Goal: Task Accomplishment & Management: Use online tool/utility

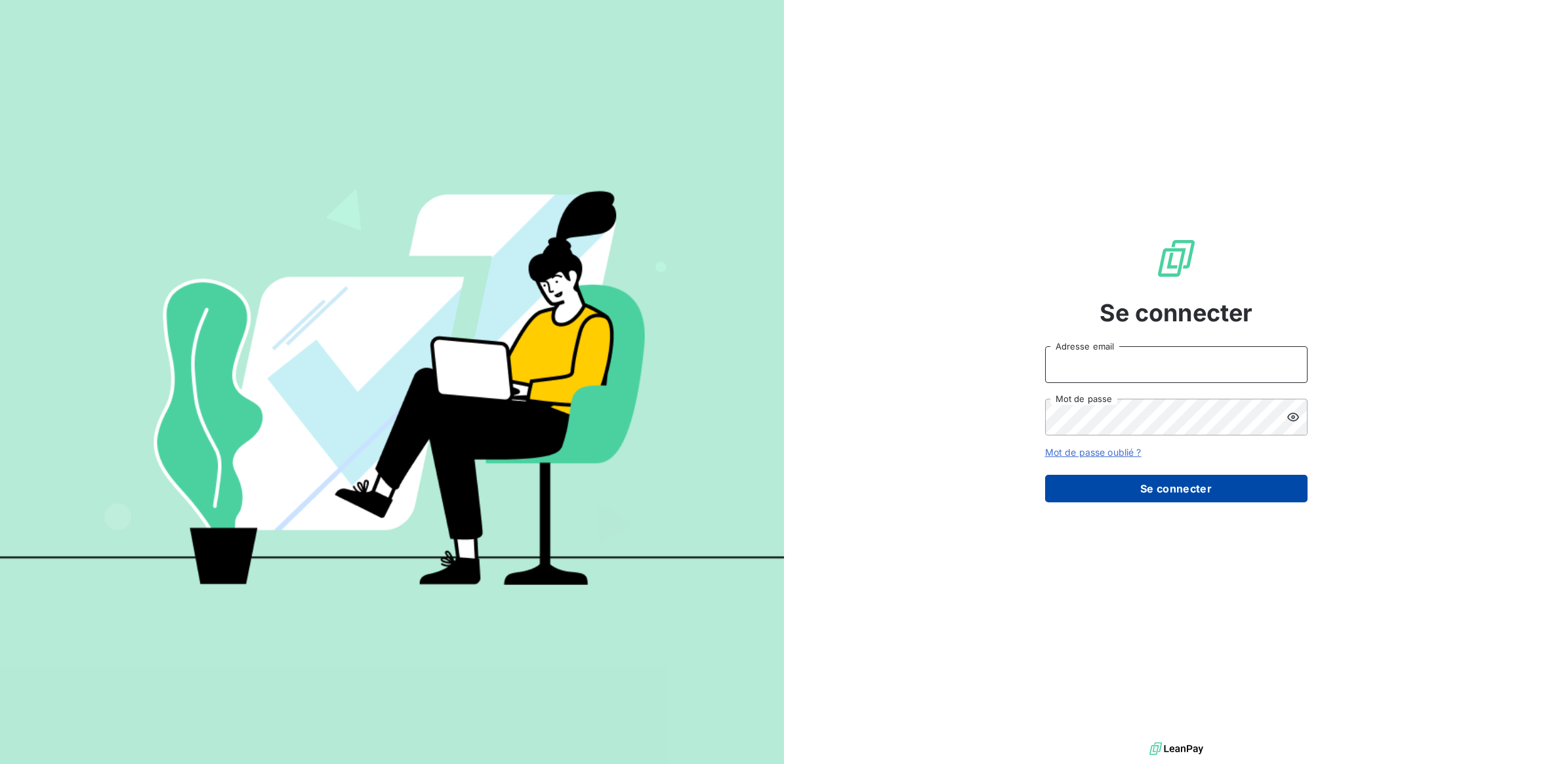
type input "[PERSON_NAME][EMAIL_ADDRESS][DOMAIN_NAME]"
click at [1153, 490] on button "Se connecter" at bounding box center [1176, 489] width 262 height 28
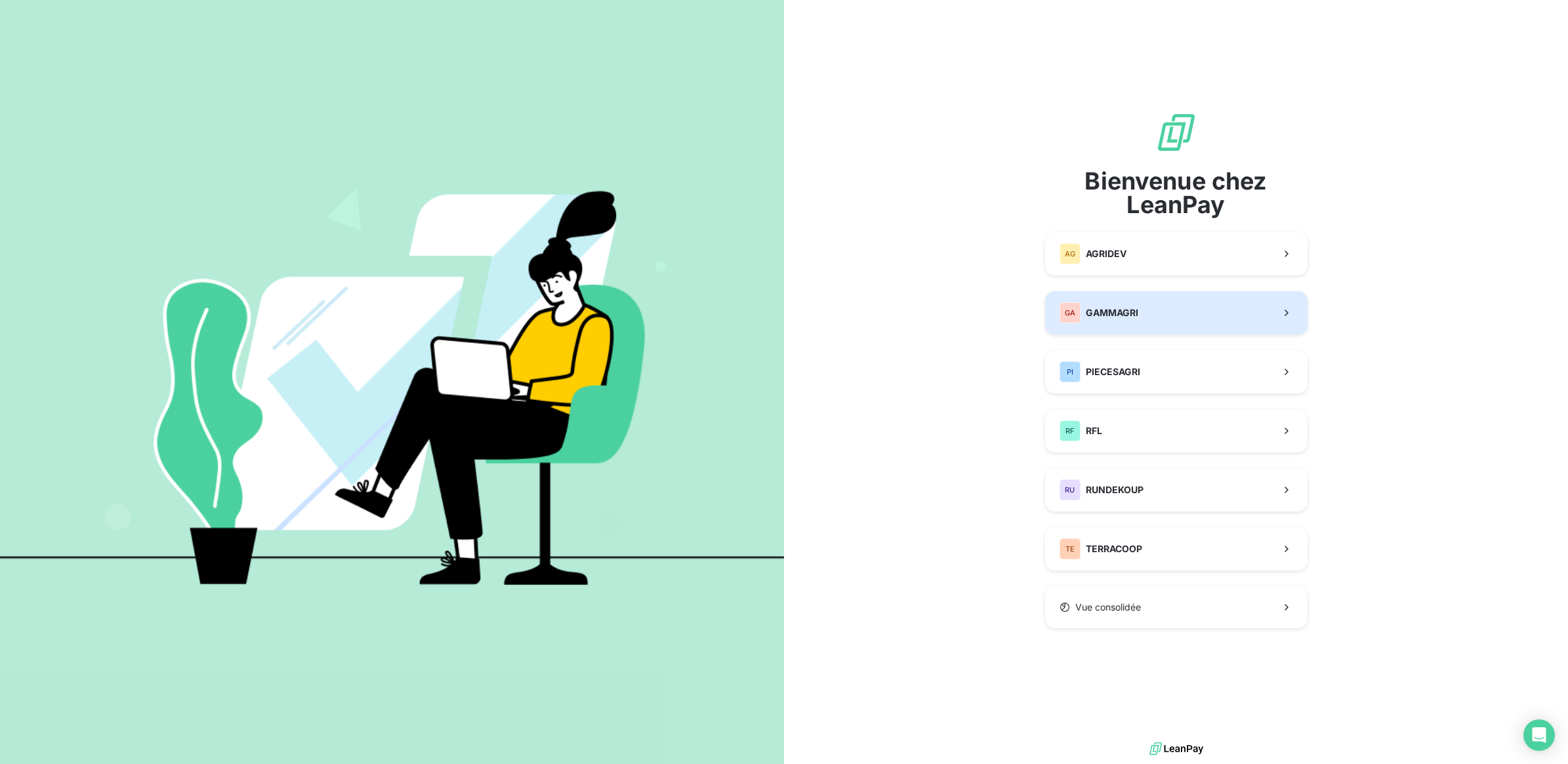
click at [1145, 323] on button "GA GAMMAGRI" at bounding box center [1176, 313] width 262 height 43
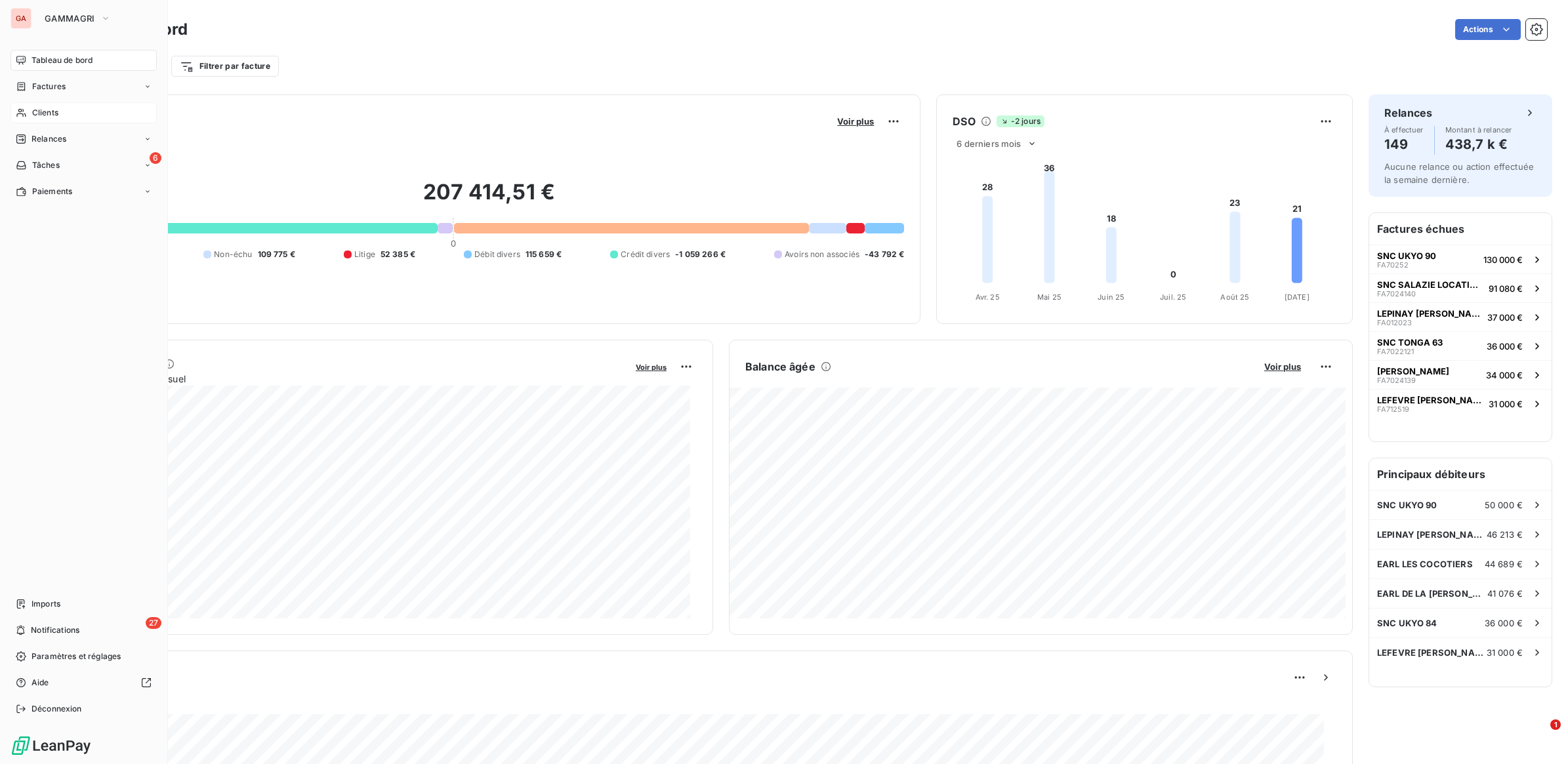
click at [43, 114] on span "Clients" at bounding box center [45, 113] width 26 height 12
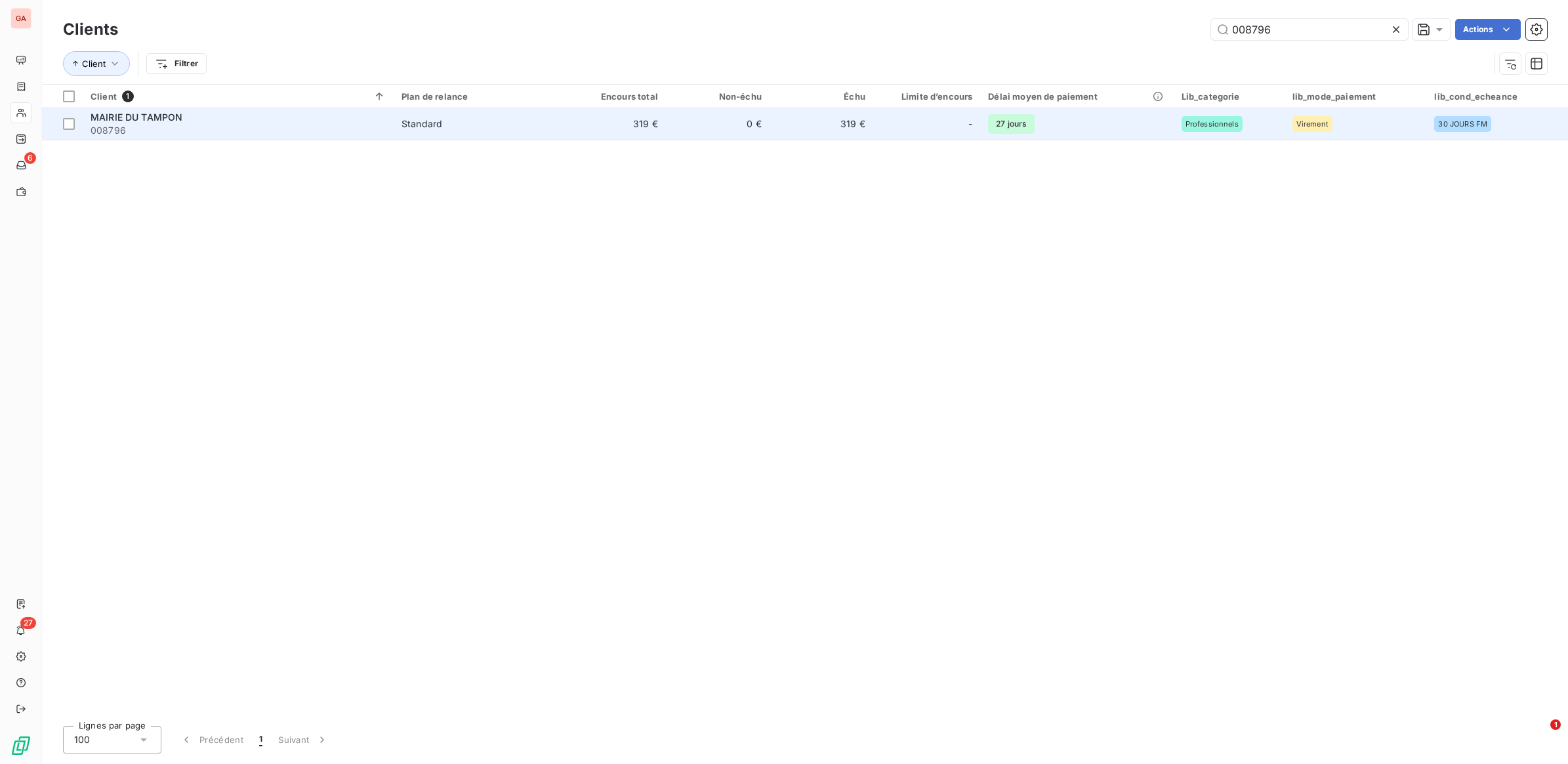
type input "008796"
click at [1099, 135] on td "27 jours" at bounding box center [1077, 124] width 193 height 31
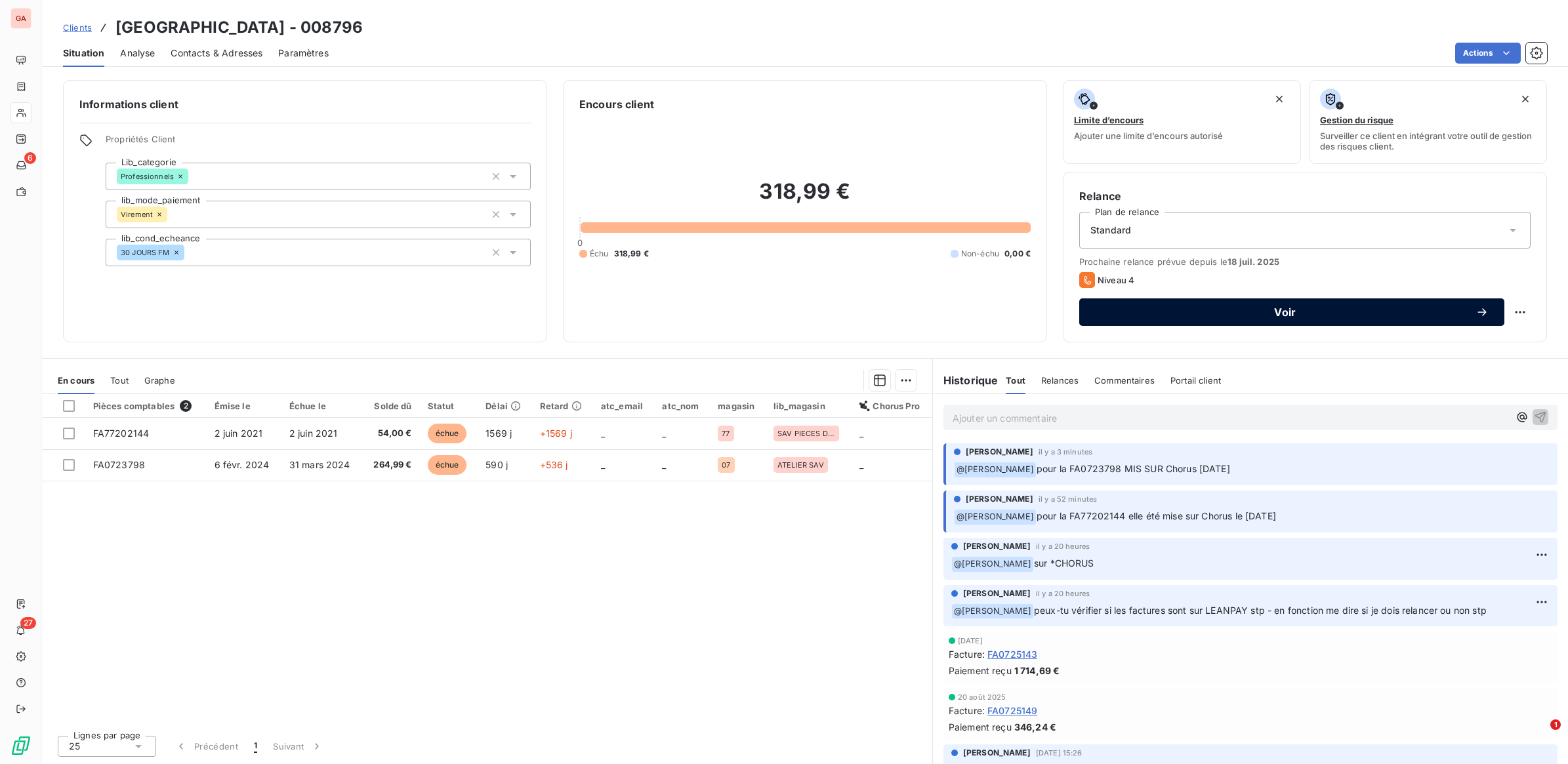
click at [1476, 308] on icon "button" at bounding box center [1481, 312] width 13 height 13
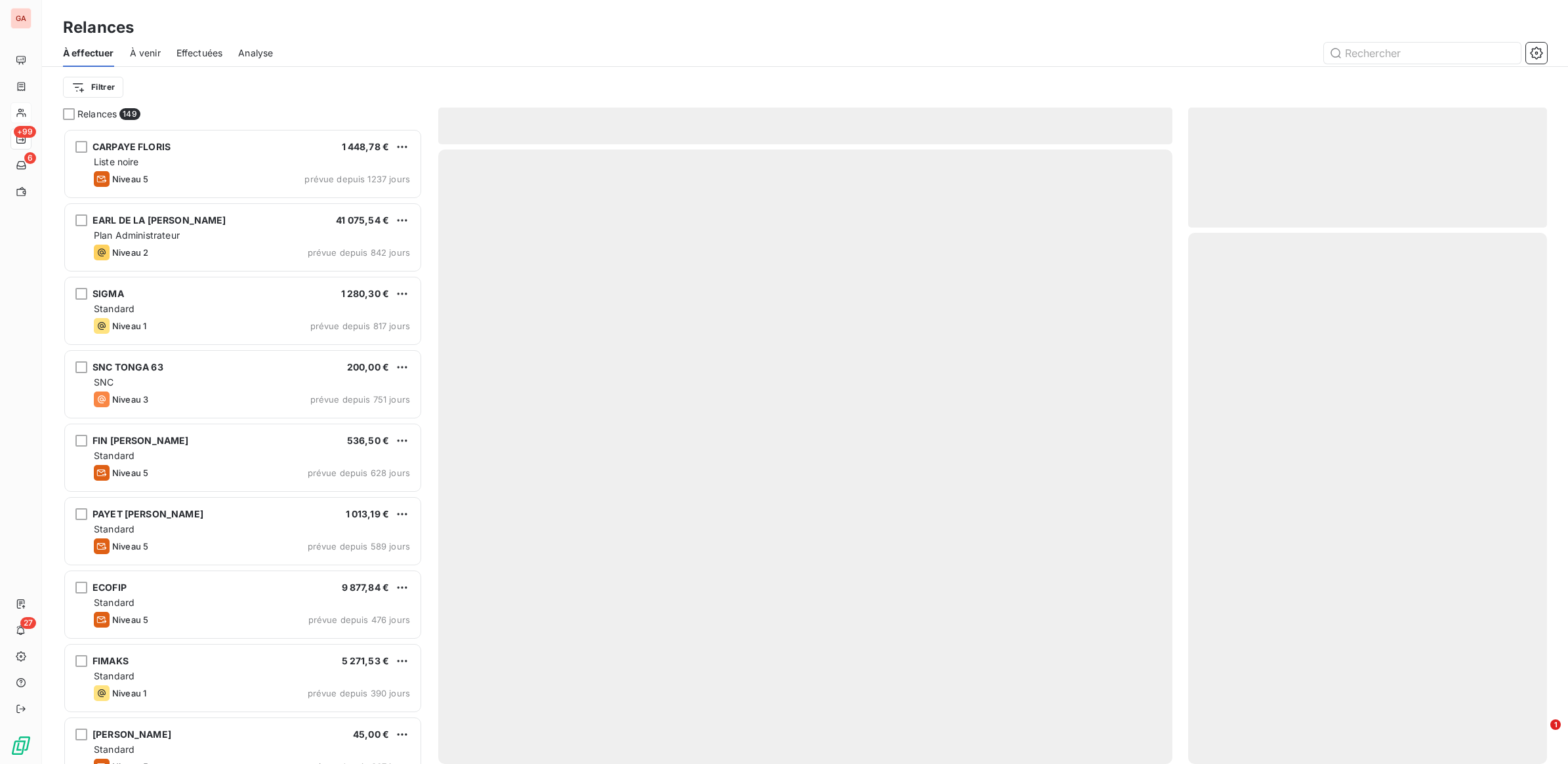
scroll to position [624, 346]
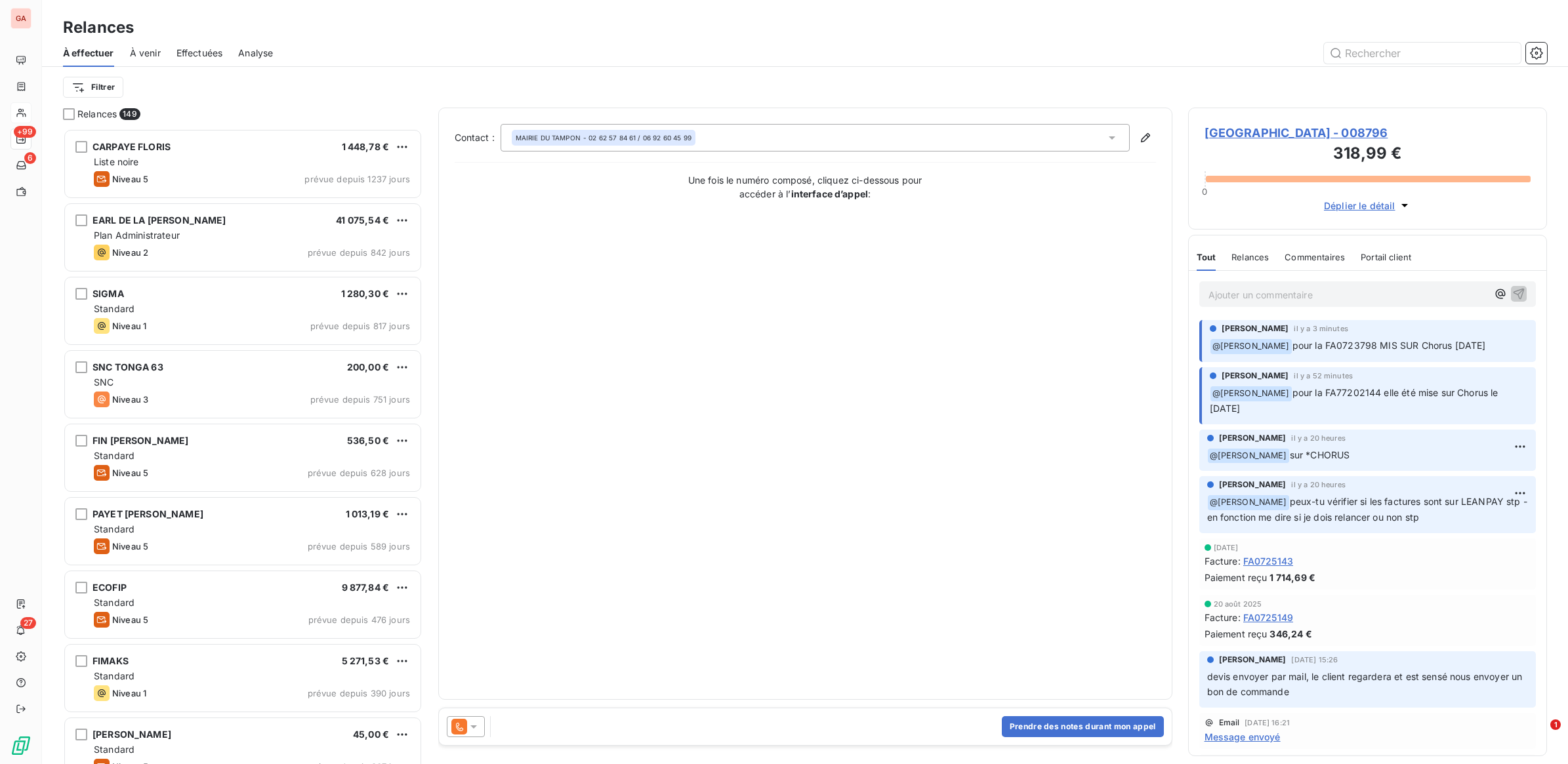
click at [477, 726] on icon at bounding box center [474, 728] width 7 height 3
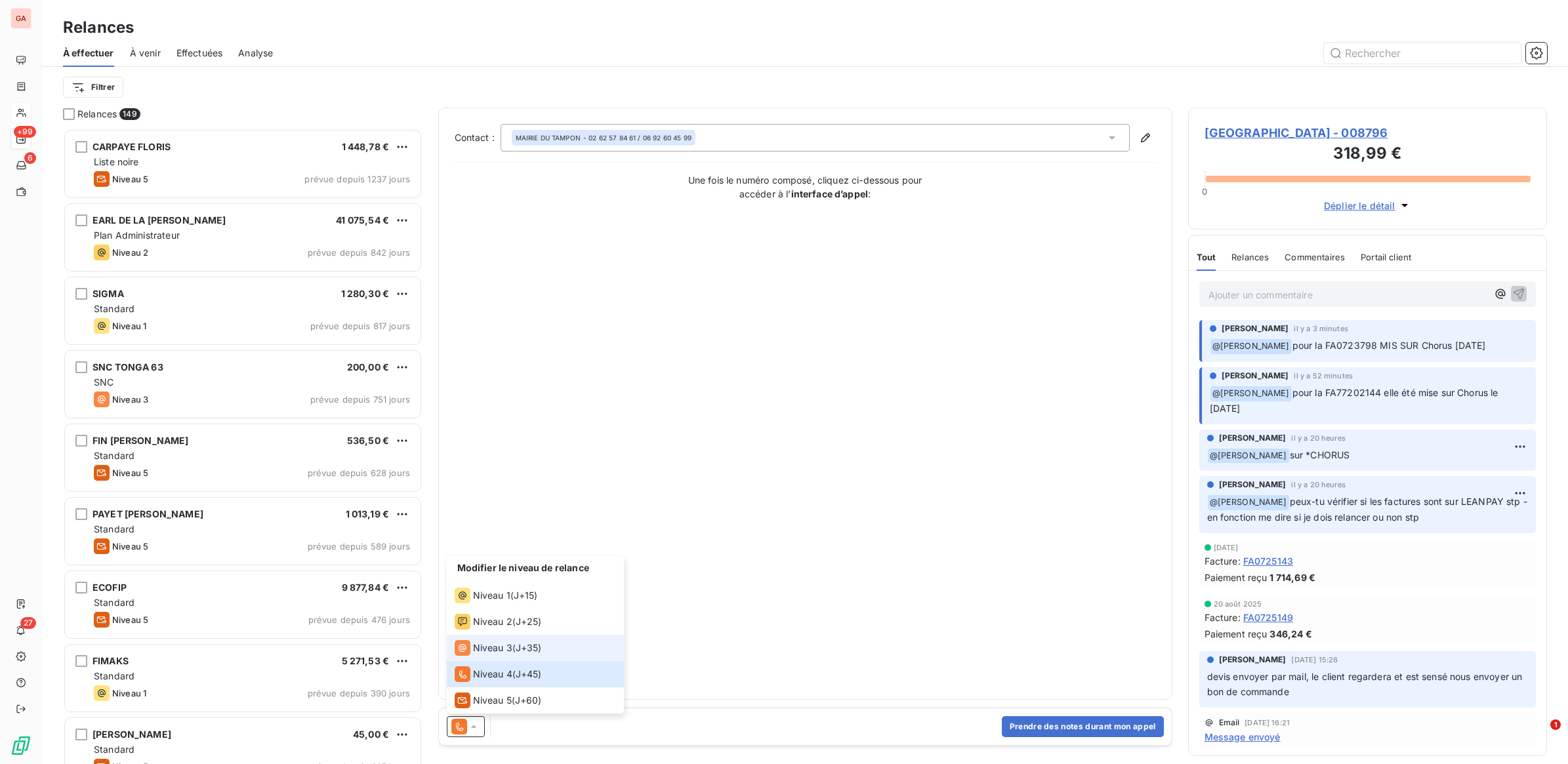
click at [509, 651] on span "Niveau 3" at bounding box center [492, 648] width 39 height 13
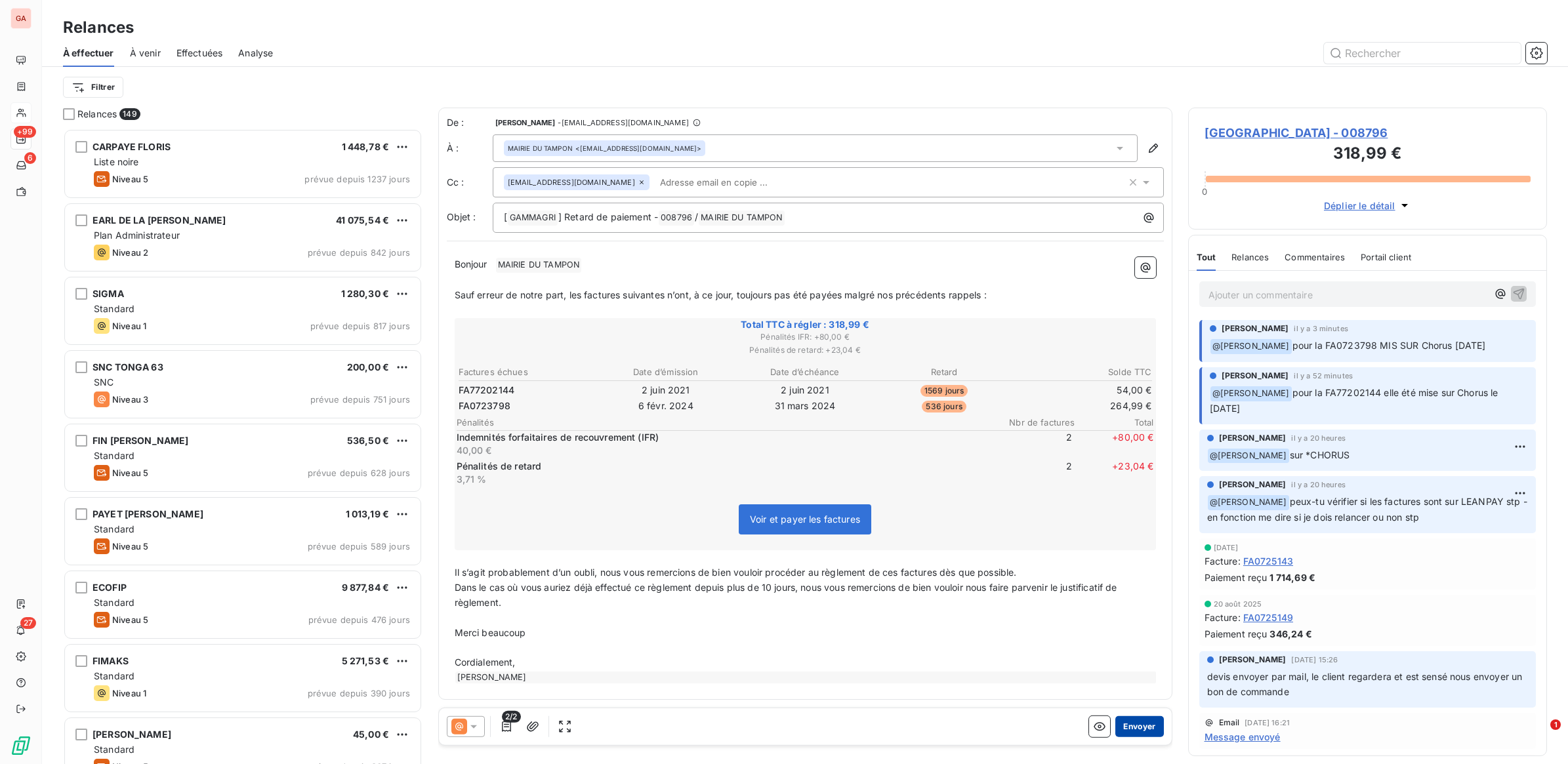
click at [1143, 723] on button "Envoyer" at bounding box center [1139, 727] width 48 height 21
